Goal: Book appointment/travel/reservation

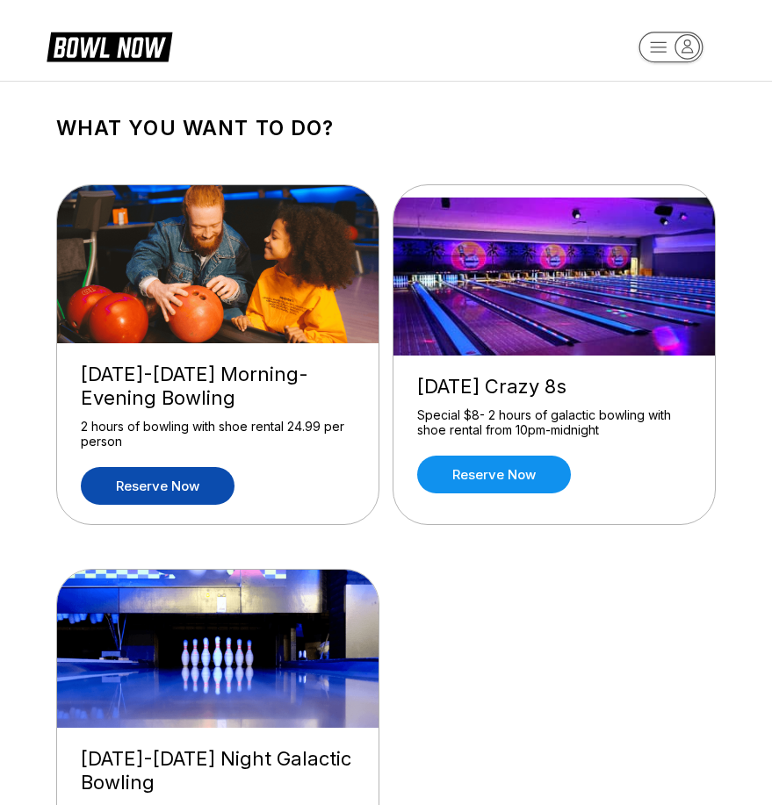
click at [188, 484] on link "Reserve now" at bounding box center [158, 486] width 154 height 38
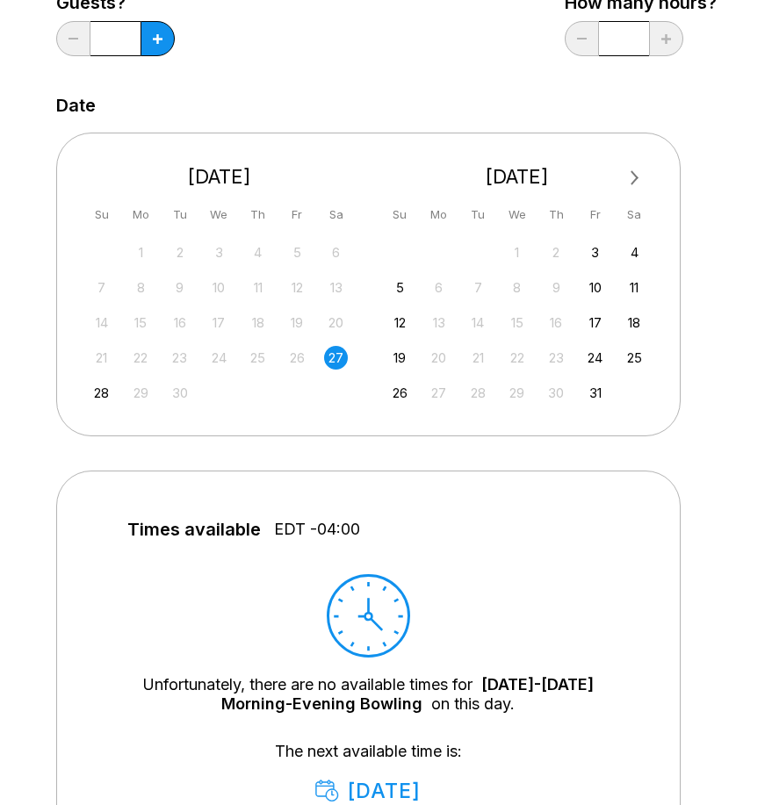
scroll to position [338, 0]
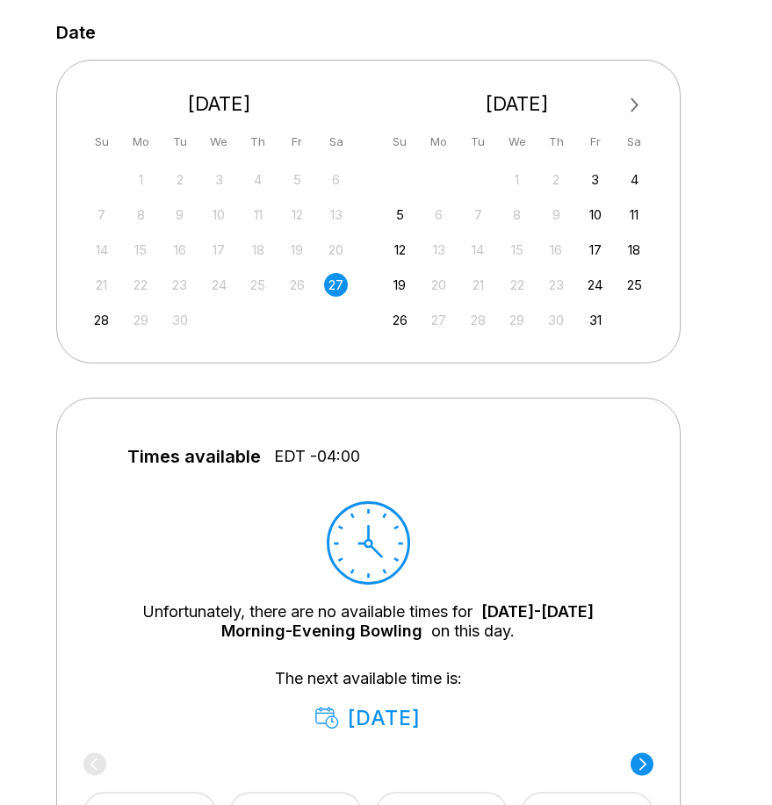
click at [336, 288] on div "27" at bounding box center [336, 285] width 24 height 24
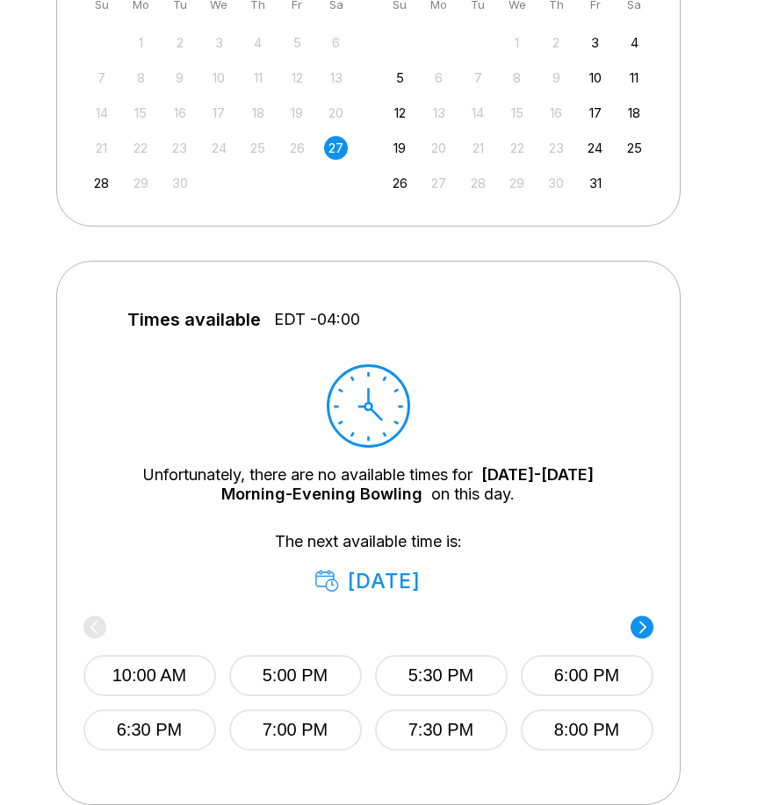
scroll to position [476, 0]
drag, startPoint x: 271, startPoint y: 317, endPoint x: 381, endPoint y: 318, distance: 110.7
click at [381, 318] on label "Times available EDT -04:00" at bounding box center [368, 323] width 570 height 28
click at [334, 149] on div "27" at bounding box center [336, 147] width 24 height 24
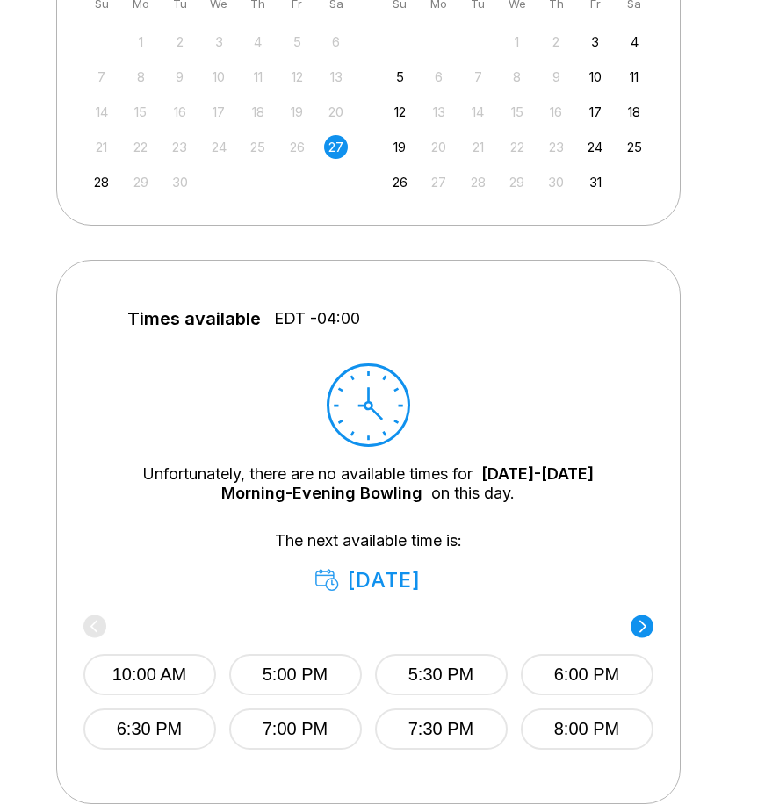
scroll to position [581, 0]
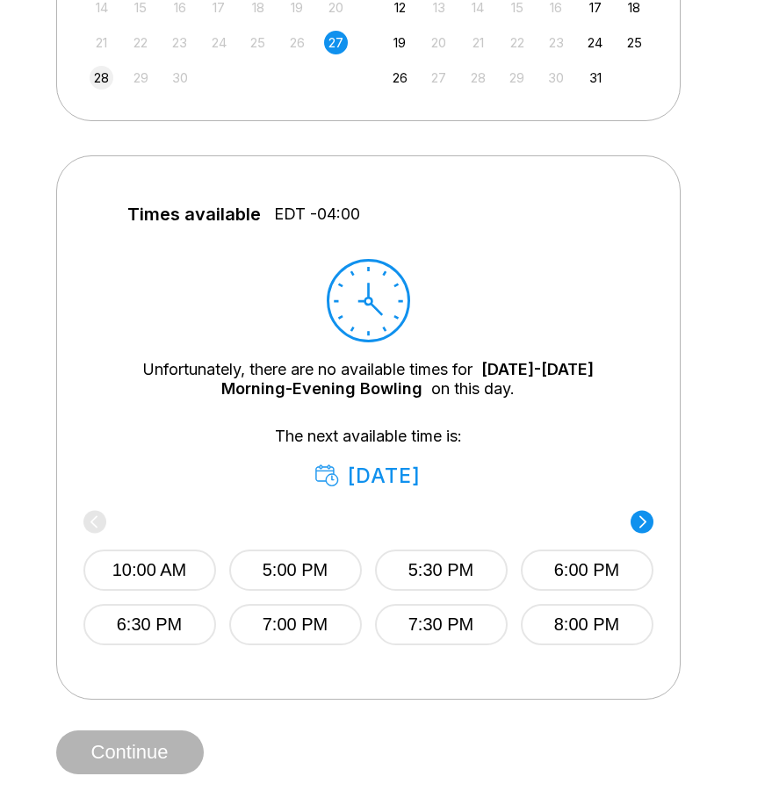
click at [100, 67] on div "28" at bounding box center [102, 78] width 24 height 24
